Goal: Transaction & Acquisition: Subscribe to service/newsletter

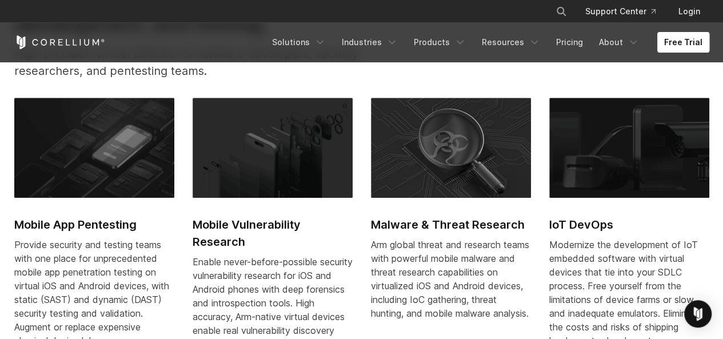
click at [681, 46] on link "Free Trial" at bounding box center [683, 42] width 52 height 21
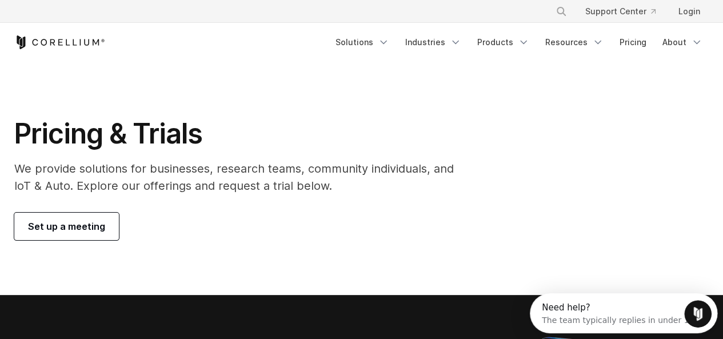
click at [57, 233] on link "Set up a meeting" at bounding box center [66, 225] width 105 height 27
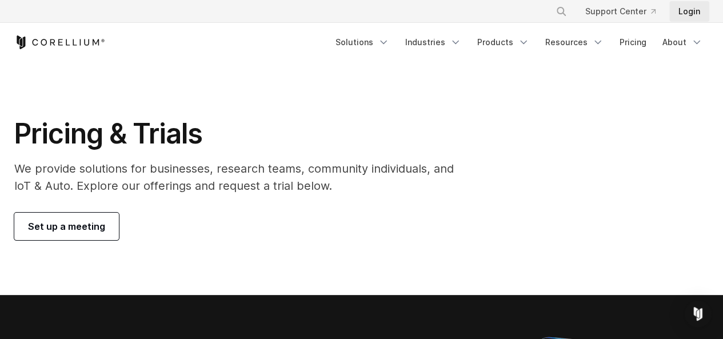
click at [703, 8] on link "Login" at bounding box center [689, 11] width 40 height 21
